Goal: Information Seeking & Learning: Learn about a topic

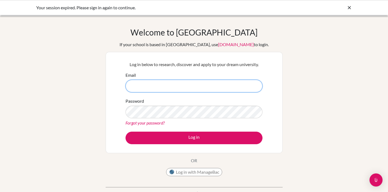
click at [220, 84] on input "Email" at bounding box center [194, 86] width 137 height 13
type input "rafiq.saladdin+student@bridge-u.com"
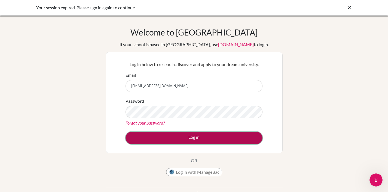
click at [191, 138] on button "Log in" at bounding box center [194, 137] width 137 height 13
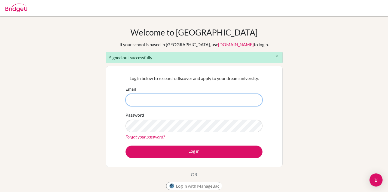
paste input "qUqjem-haftar-vefmy0"
type input "qUqjem-haftar-vefmy0"
drag, startPoint x: 179, startPoint y: 101, endPoint x: 124, endPoint y: 96, distance: 55.7
click at [123, 96] on div "Log in below to research, discover and apply to your dream university. Email qU…" at bounding box center [194, 116] width 144 height 90
click at [186, 102] on input "Email" at bounding box center [194, 99] width 137 height 13
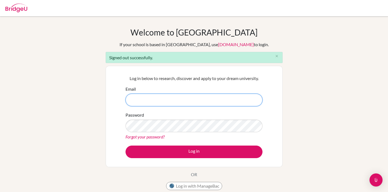
type input "rafiq.saladdin+advisor@bridge-u.com"
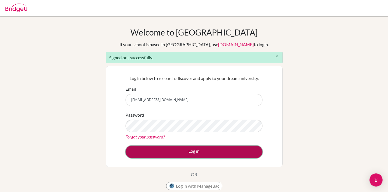
click at [201, 147] on button "Log in" at bounding box center [194, 151] width 137 height 13
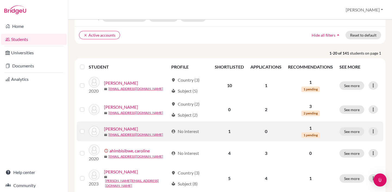
scroll to position [35, 0]
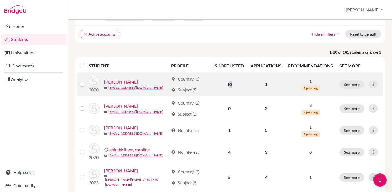
drag, startPoint x: 227, startPoint y: 83, endPoint x: 241, endPoint y: 81, distance: 13.9
click at [236, 81] on td "10" at bounding box center [230, 84] width 36 height 24
click at [269, 82] on td "1" at bounding box center [266, 84] width 38 height 24
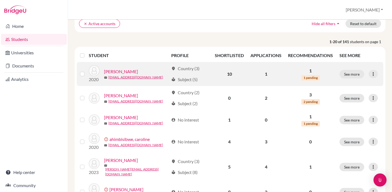
scroll to position [56, 0]
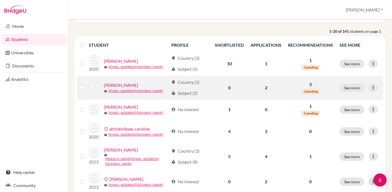
click at [127, 86] on link "Agaba, Meghan" at bounding box center [121, 85] width 34 height 7
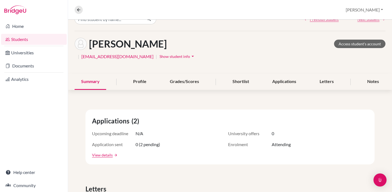
scroll to position [42, 0]
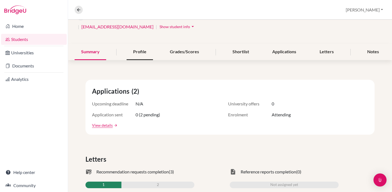
click at [140, 54] on div "Profile" at bounding box center [140, 52] width 26 height 16
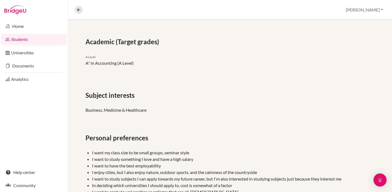
scroll to position [161, 0]
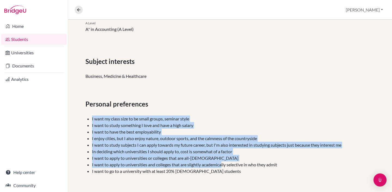
drag, startPoint x: 91, startPoint y: 119, endPoint x: 222, endPoint y: 163, distance: 138.2
click at [222, 163] on ul "I want my class size to be small groups, seminar style I want to study somethin…" at bounding box center [230, 144] width 289 height 59
click at [234, 171] on li "I want to go to a university with at least 20% international students" at bounding box center [233, 171] width 283 height 7
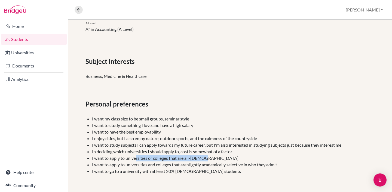
drag, startPoint x: 206, startPoint y: 158, endPoint x: 135, endPoint y: 157, distance: 70.6
click at [135, 161] on li "I want to apply to universities or colleges that are all-female" at bounding box center [233, 164] width 283 height 7
click at [168, 141] on li "I enjoy cities, but I also enjoy nature, outdoor sports, and the calmness of th…" at bounding box center [233, 144] width 283 height 7
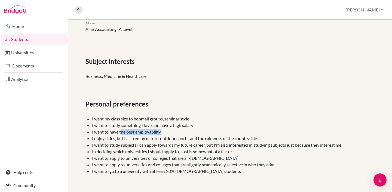
drag, startPoint x: 122, startPoint y: 132, endPoint x: 183, endPoint y: 132, distance: 61.6
click at [183, 135] on li "I want to have the best employability" at bounding box center [233, 138] width 283 height 7
click at [191, 135] on li "I want to have the best employability" at bounding box center [233, 138] width 283 height 7
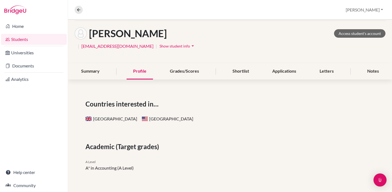
scroll to position [0, 0]
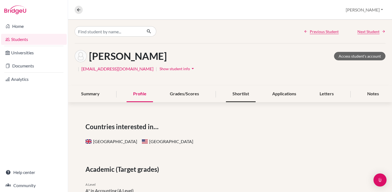
click at [245, 92] on div "Shortlist" at bounding box center [241, 94] width 30 height 16
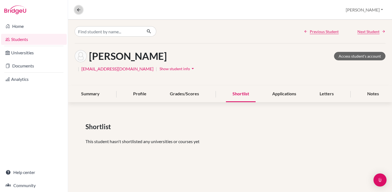
click at [77, 8] on icon at bounding box center [78, 9] width 5 height 5
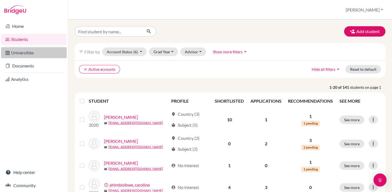
click at [35, 53] on link "Universities" at bounding box center [34, 52] width 66 height 11
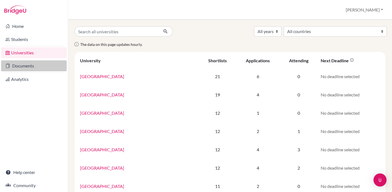
click at [35, 64] on link "Documents" at bounding box center [34, 65] width 66 height 11
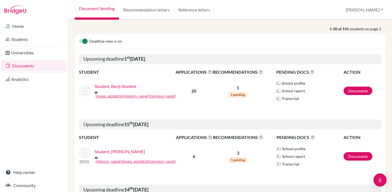
scroll to position [46, 0]
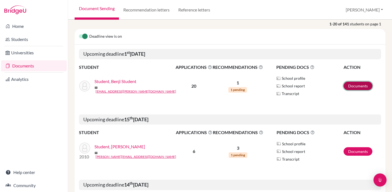
click at [346, 88] on link "Documents" at bounding box center [358, 85] width 29 height 8
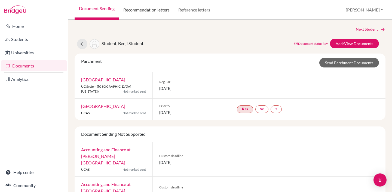
click at [157, 14] on link "Recommendation letters" at bounding box center [146, 10] width 55 height 20
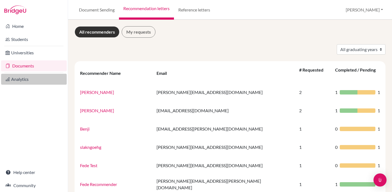
click at [35, 81] on link "Analytics" at bounding box center [34, 79] width 66 height 11
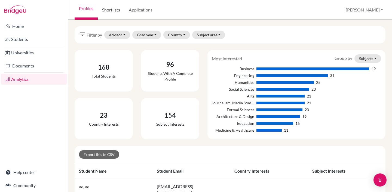
click at [120, 11] on link "Shortlists" at bounding box center [111, 10] width 27 height 20
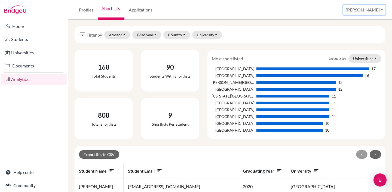
click at [378, 8] on button "[PERSON_NAME]" at bounding box center [365, 10] width 42 height 10
click at [317, 10] on div "Profiles Shortlists Applications [PERSON_NAME] Profile School Settings Log out" at bounding box center [230, 10] width 324 height 20
click at [378, 7] on button "[PERSON_NAME]" at bounding box center [365, 10] width 42 height 10
click at [340, 15] on div "Profiles Shortlists Applications [PERSON_NAME] Profile School Settings Log out" at bounding box center [230, 10] width 324 height 20
click at [338, 14] on div "Profiles Shortlists Applications [PERSON_NAME] Profile School Settings Log out" at bounding box center [230, 10] width 324 height 20
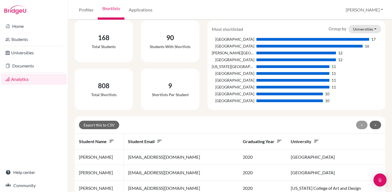
scroll to position [8, 0]
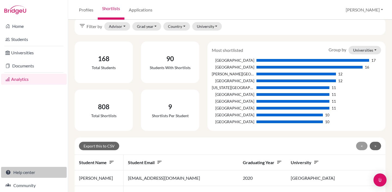
click at [31, 174] on link "Help center" at bounding box center [34, 171] width 66 height 11
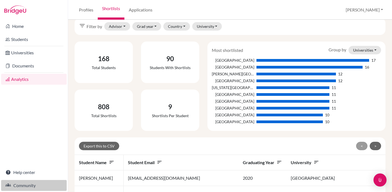
click at [27, 187] on link "Community" at bounding box center [34, 185] width 66 height 11
click at [40, 103] on div "Home Students Universities Documents Analytics Help center Community" at bounding box center [34, 106] width 68 height 172
